Goal: Navigation & Orientation: Find specific page/section

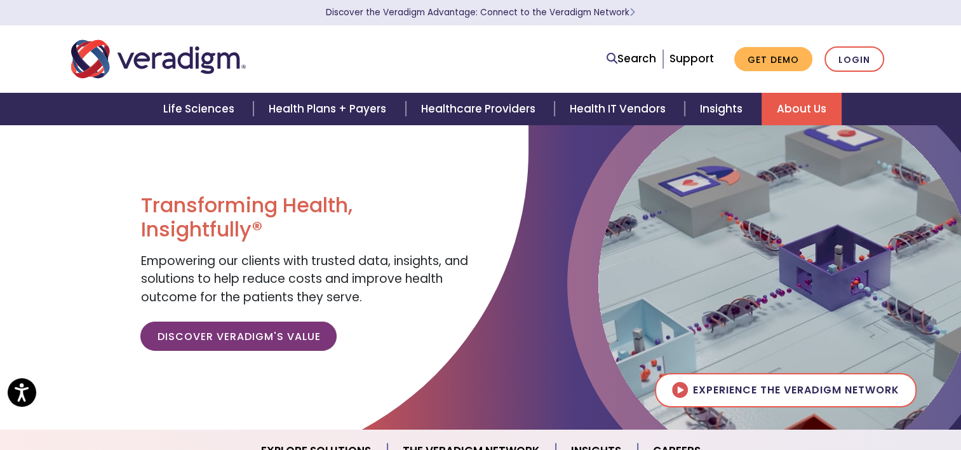
drag, startPoint x: 0, startPoint y: 0, endPoint x: 793, endPoint y: 101, distance: 799.2
click at [793, 101] on link "About Us" at bounding box center [802, 109] width 80 height 32
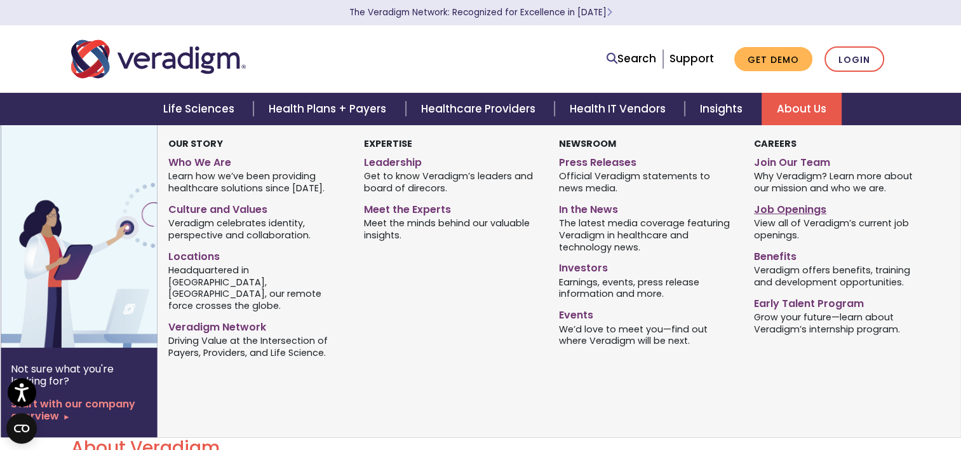
click at [772, 208] on link "Job Openings" at bounding box center [842, 207] width 176 height 18
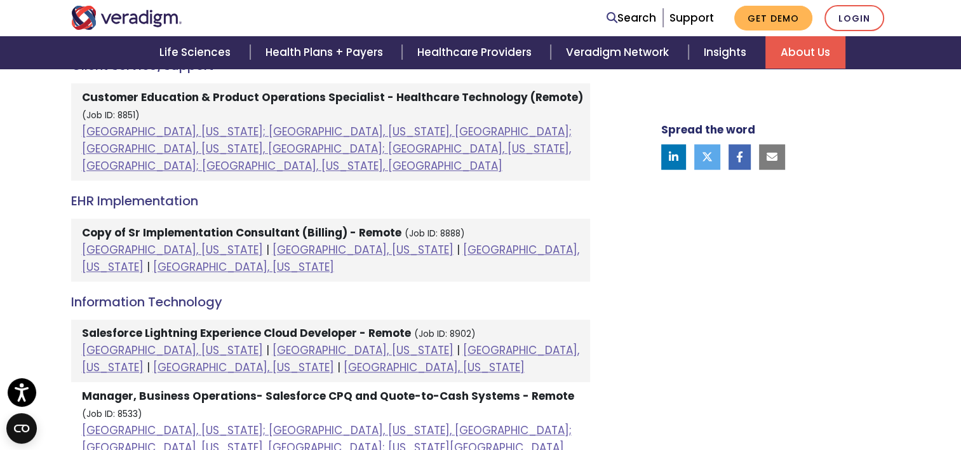
scroll to position [666, 0]
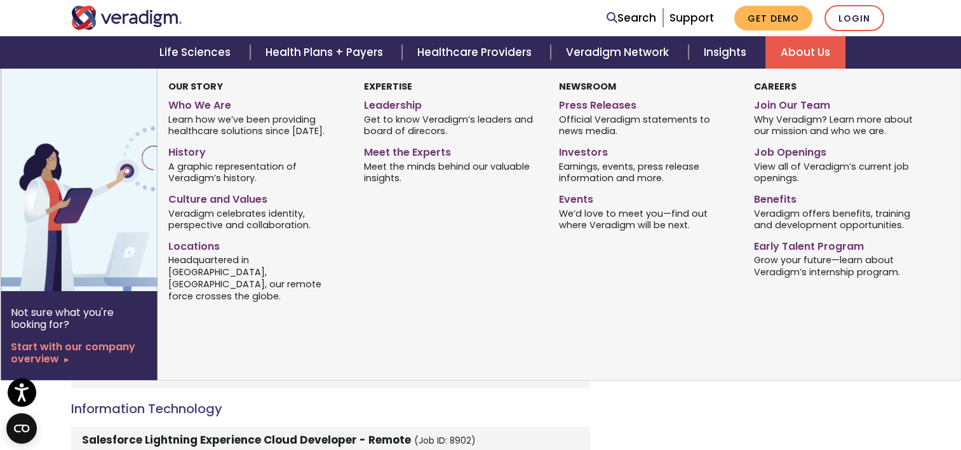
click at [781, 43] on link "About Us" at bounding box center [806, 52] width 80 height 32
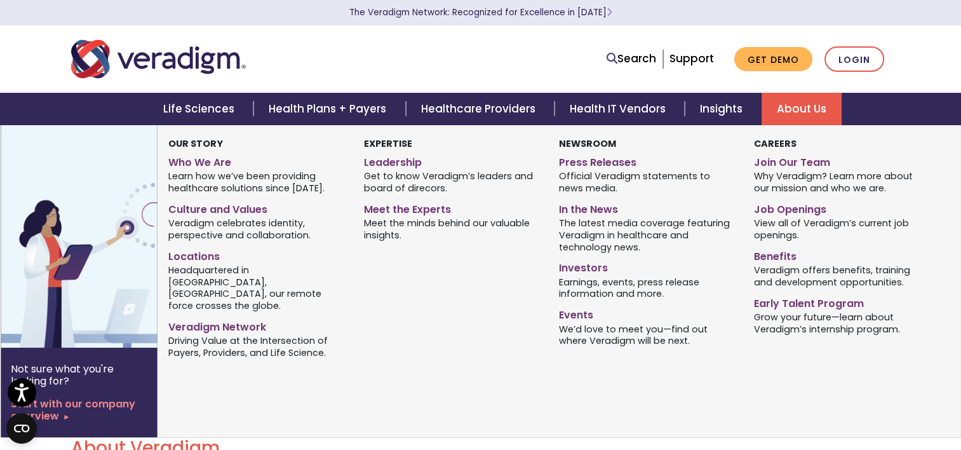
click at [811, 112] on link "About Us" at bounding box center [802, 109] width 80 height 32
click at [612, 160] on link "Press Releases" at bounding box center [647, 160] width 176 height 18
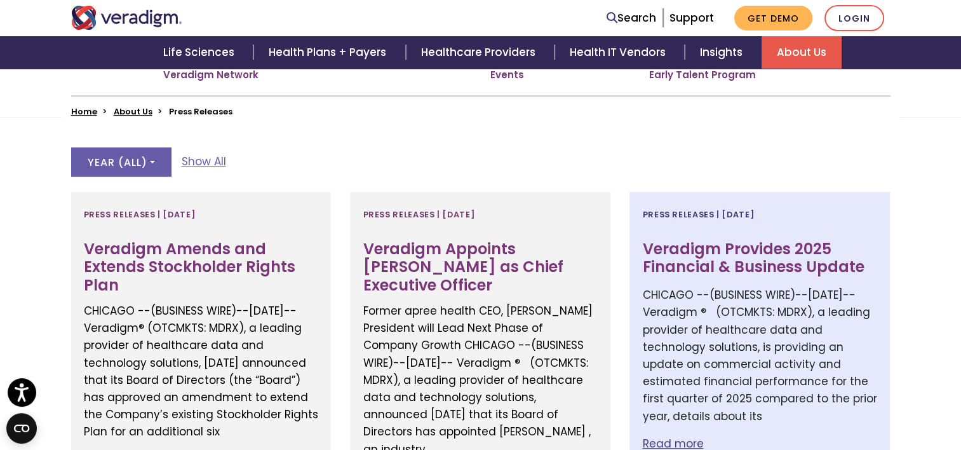
scroll to position [297, 0]
